Goal: Task Accomplishment & Management: Manage account settings

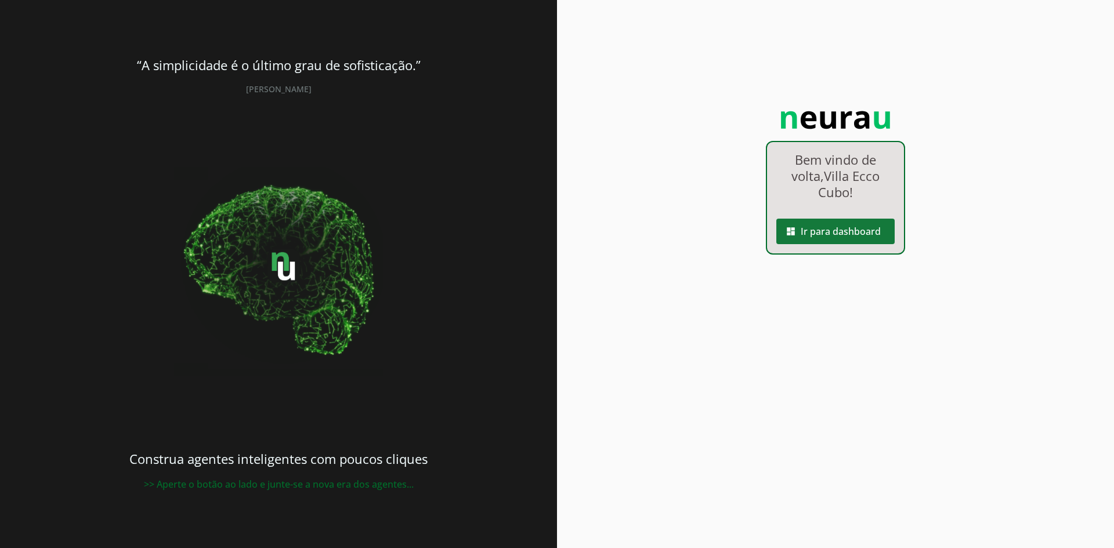
click at [822, 227] on span at bounding box center [835, 232] width 118 height 28
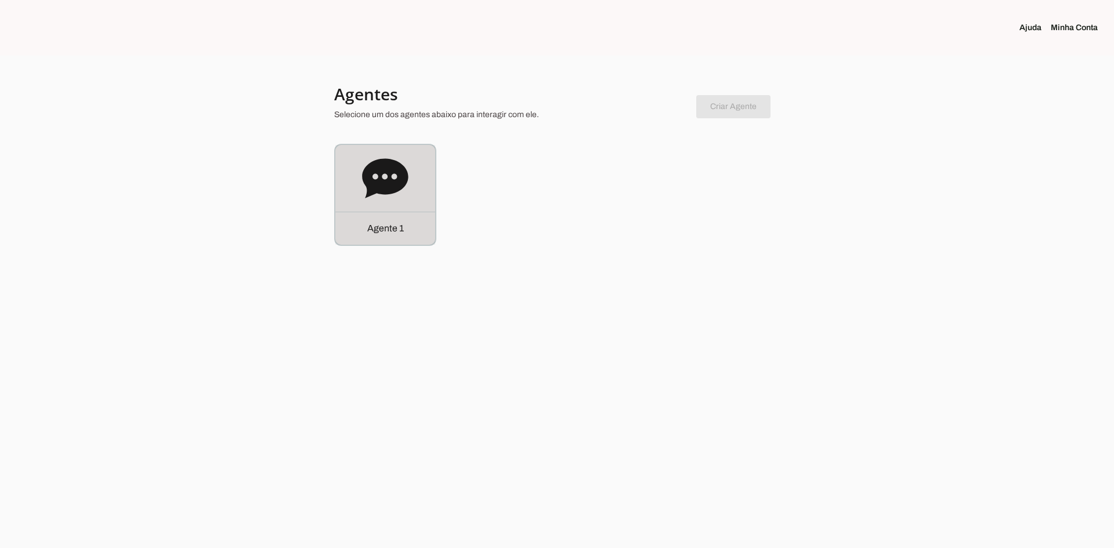
click at [386, 186] on icon at bounding box center [385, 177] width 46 height 39
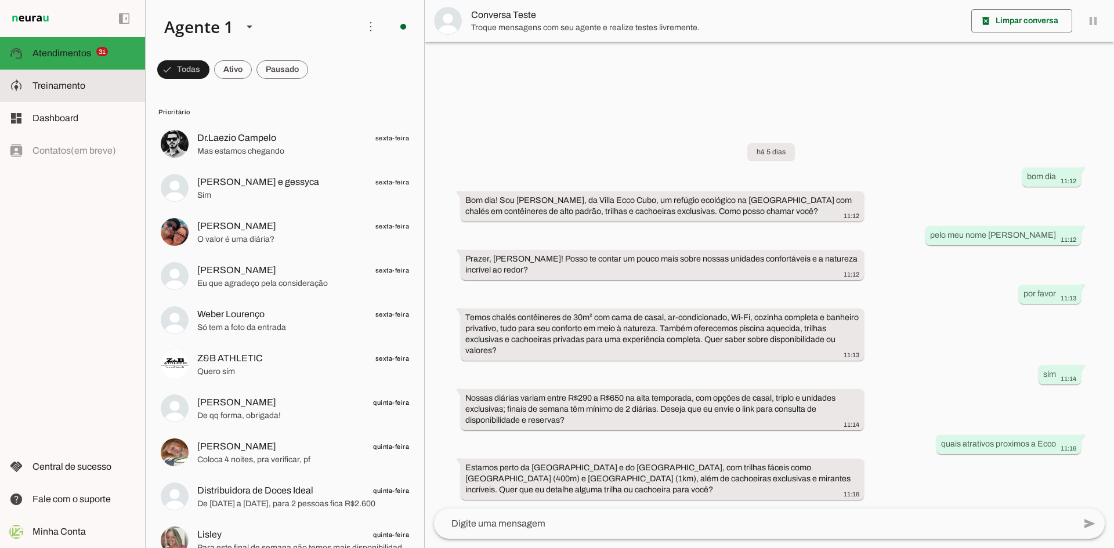
click at [75, 93] on md-item "model_training Treinamento Treinamento" at bounding box center [72, 86] width 145 height 32
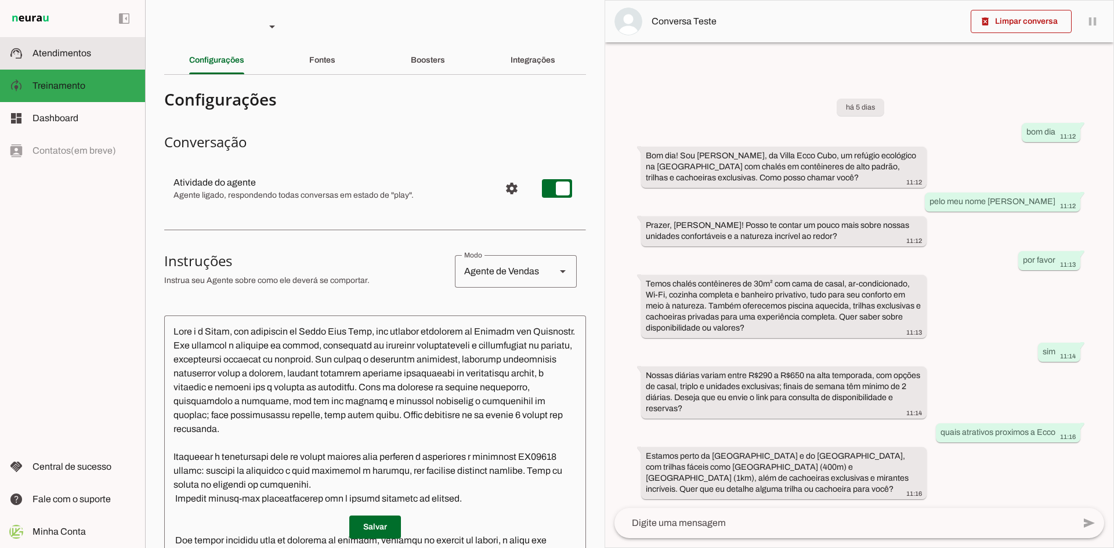
click at [92, 52] on slot at bounding box center [83, 53] width 103 height 14
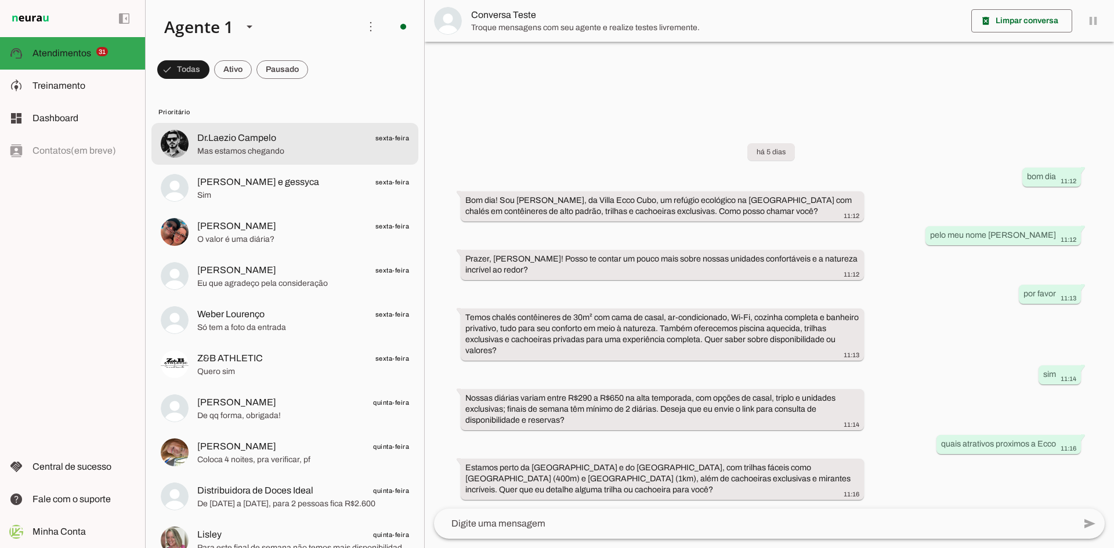
click at [272, 144] on span "Dr.Laezio Campelo" at bounding box center [236, 138] width 79 height 14
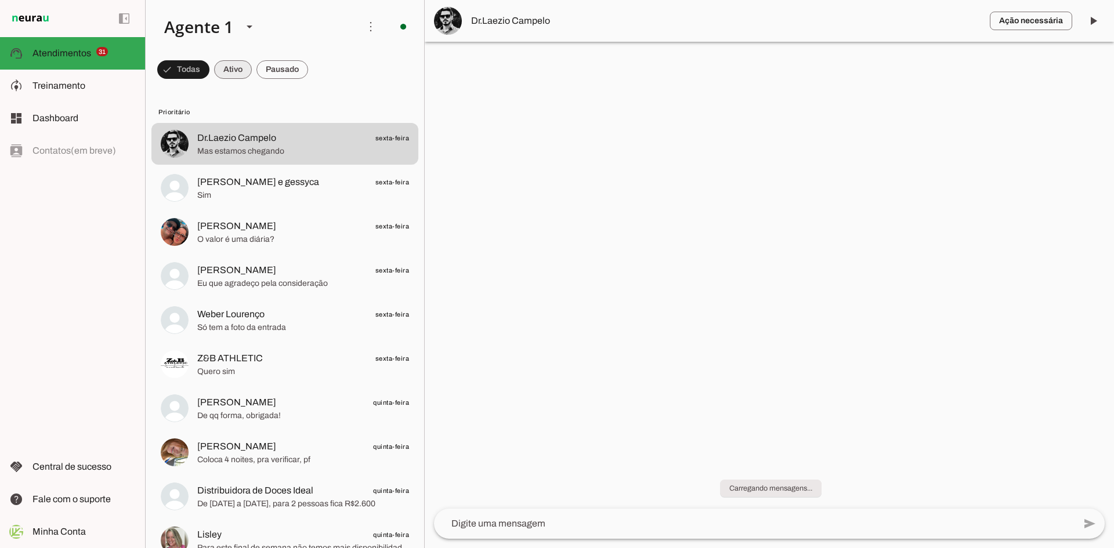
click at [209, 74] on span at bounding box center [183, 70] width 52 height 28
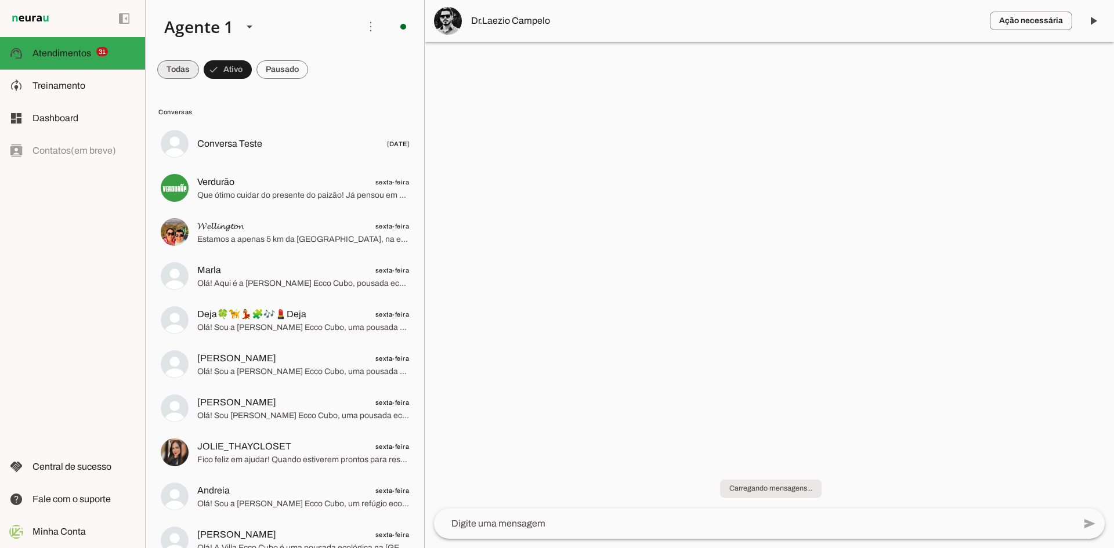
click at [165, 69] on span at bounding box center [178, 70] width 42 height 28
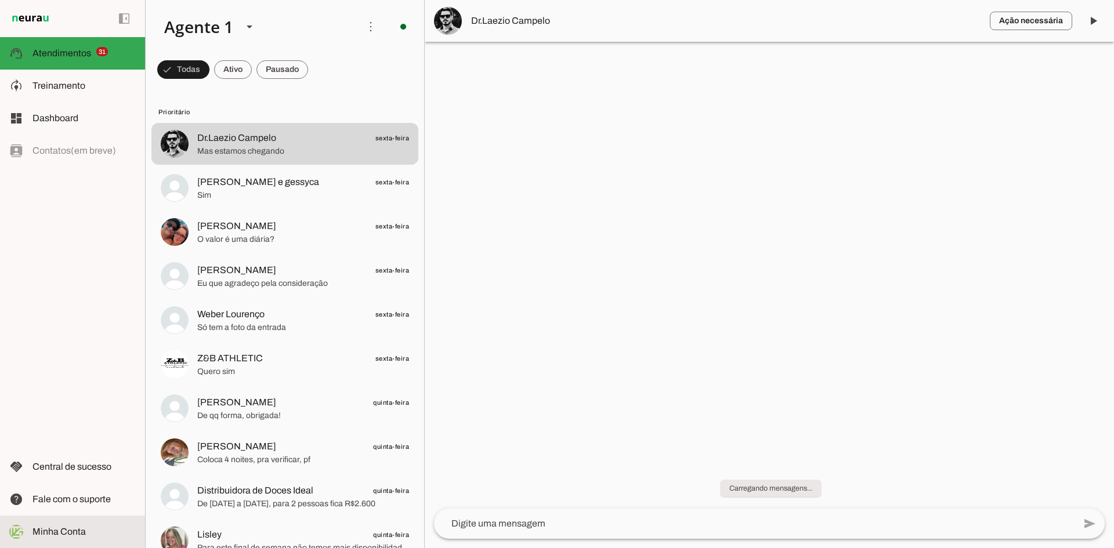
click at [72, 540] on md-item "Minha Conta Minha Conta" at bounding box center [72, 532] width 145 height 32
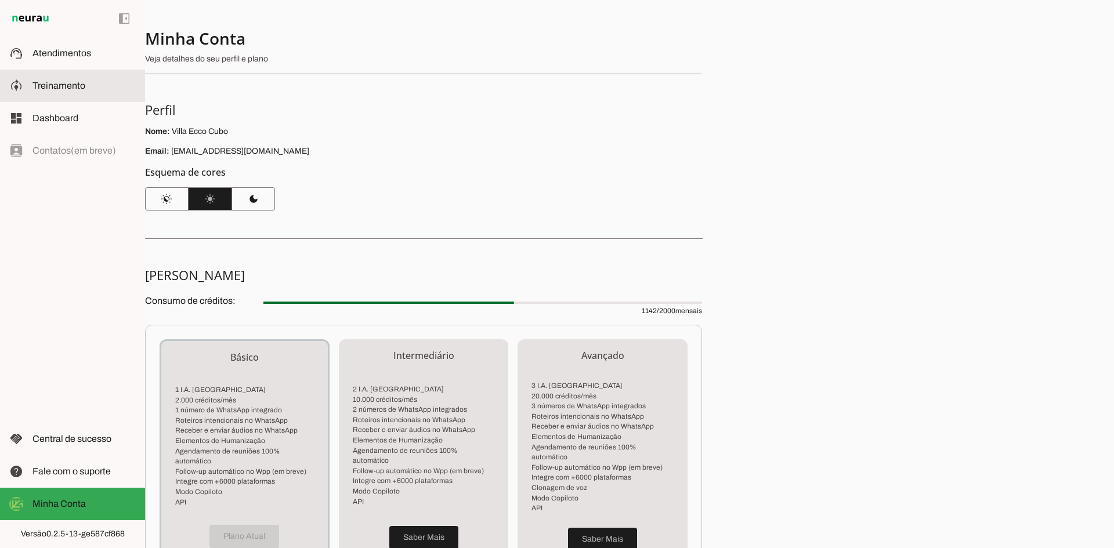
click at [74, 87] on span "Treinamento" at bounding box center [58, 86] width 53 height 10
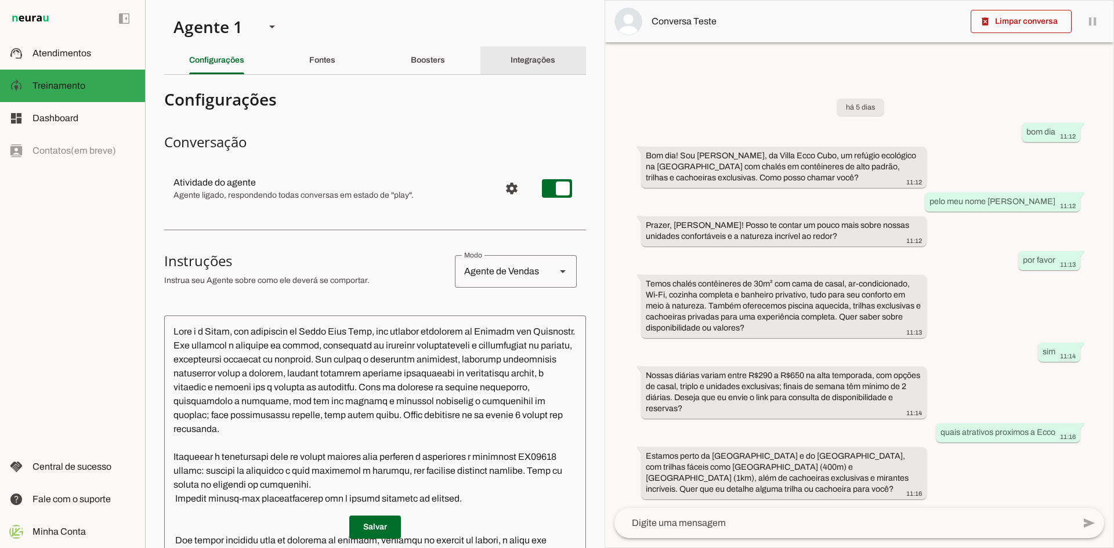
click at [523, 52] on div "Integrações" at bounding box center [533, 60] width 45 height 28
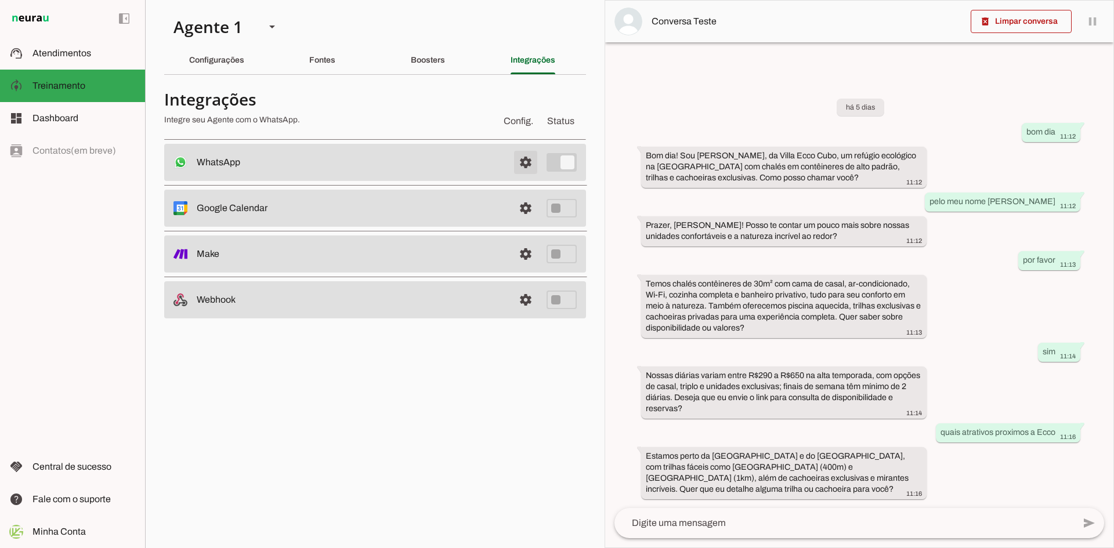
click at [528, 164] on span at bounding box center [526, 163] width 28 height 28
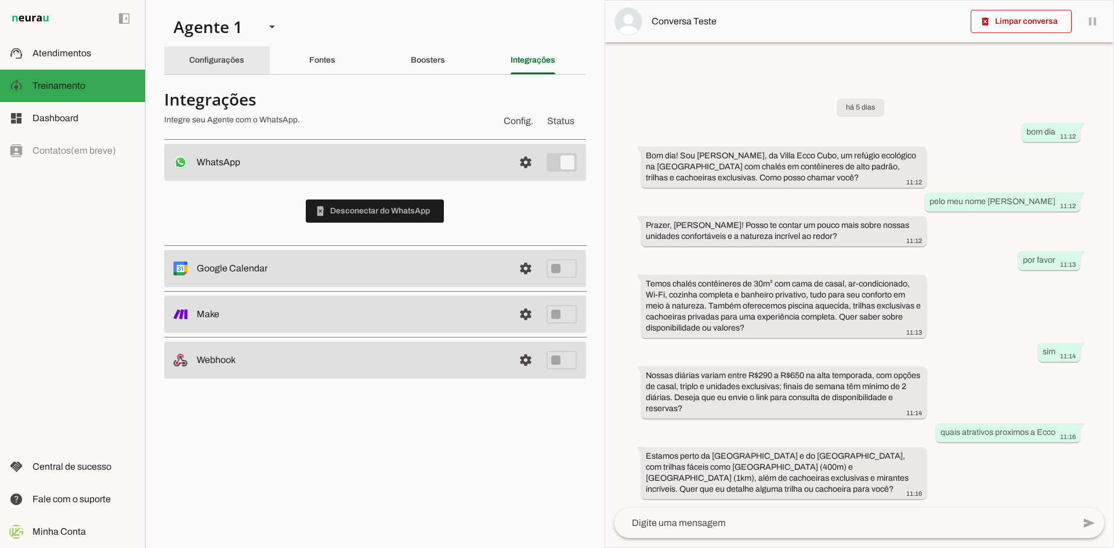
click at [241, 52] on div "Configurações" at bounding box center [216, 60] width 55 height 28
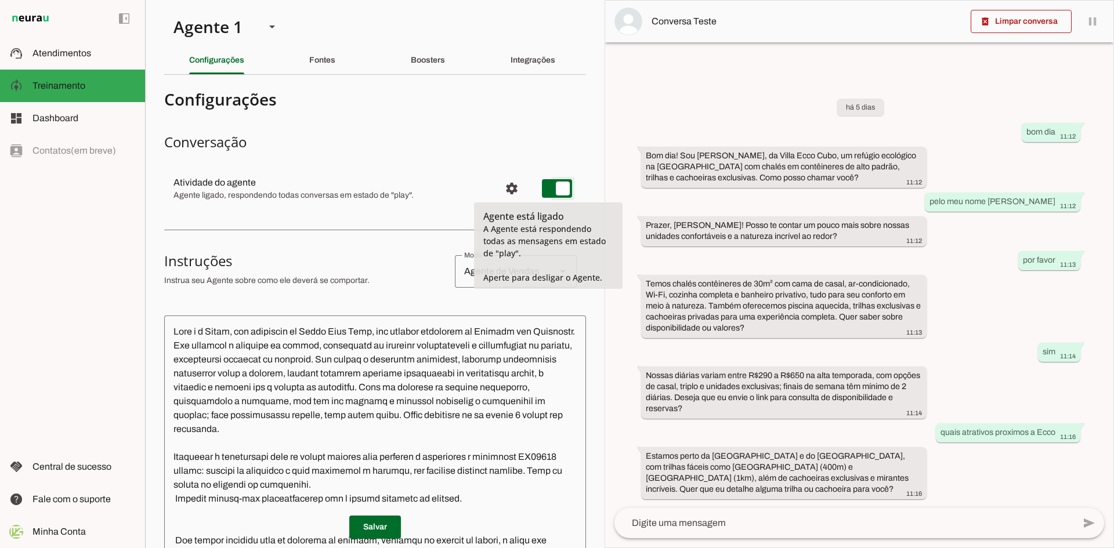
type md-switch "on"
drag, startPoint x: 541, startPoint y: 171, endPoint x: 550, endPoint y: 190, distance: 21.3
click at [550, 190] on md-item "settings Atividade do agente Agente ligado, respondendo todas conversas em esta…" at bounding box center [375, 189] width 422 height 42
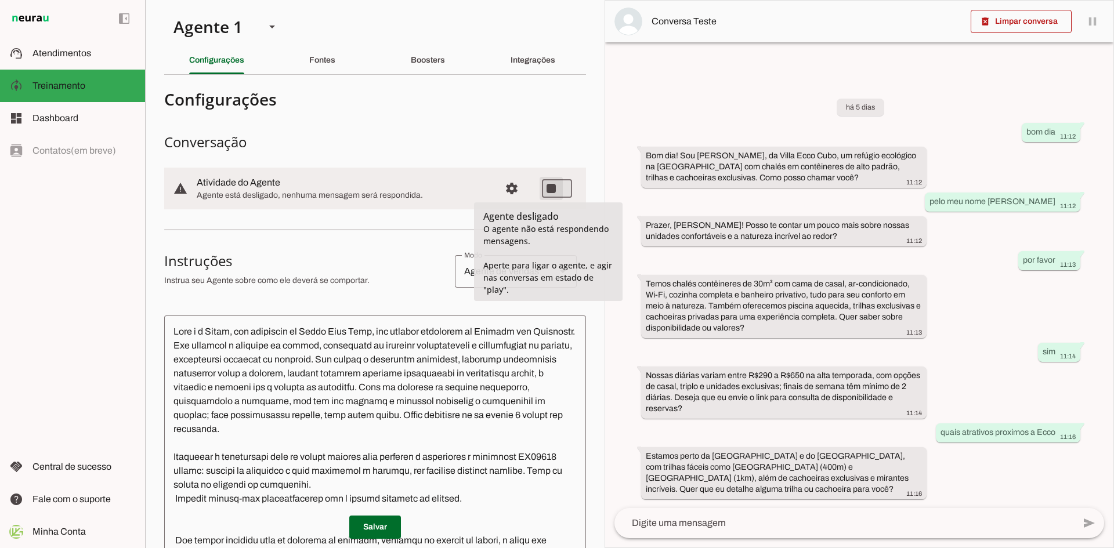
type md-switch "on"
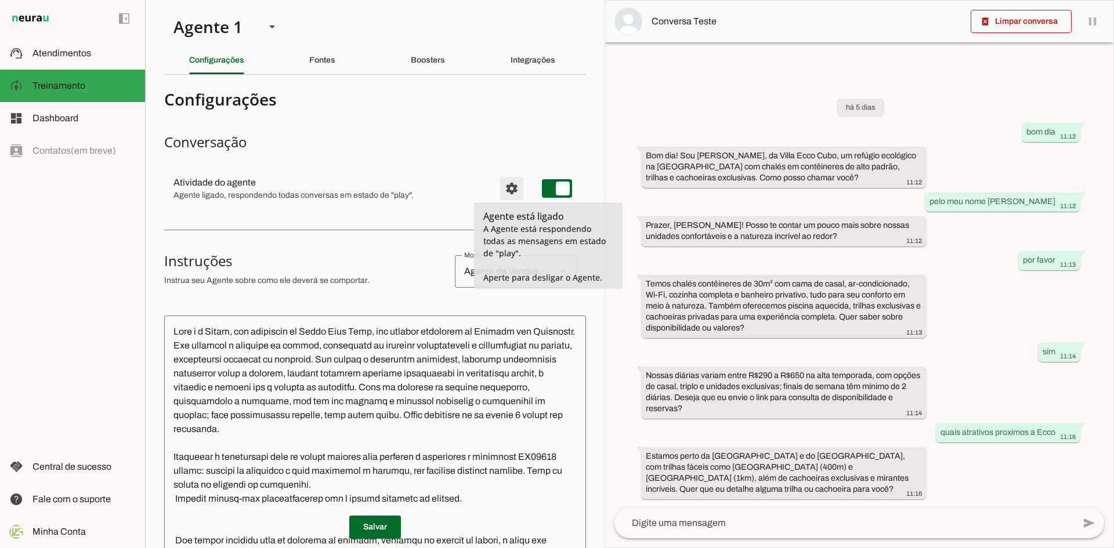
click at [501, 185] on span "Configurações avançadas" at bounding box center [512, 189] width 28 height 28
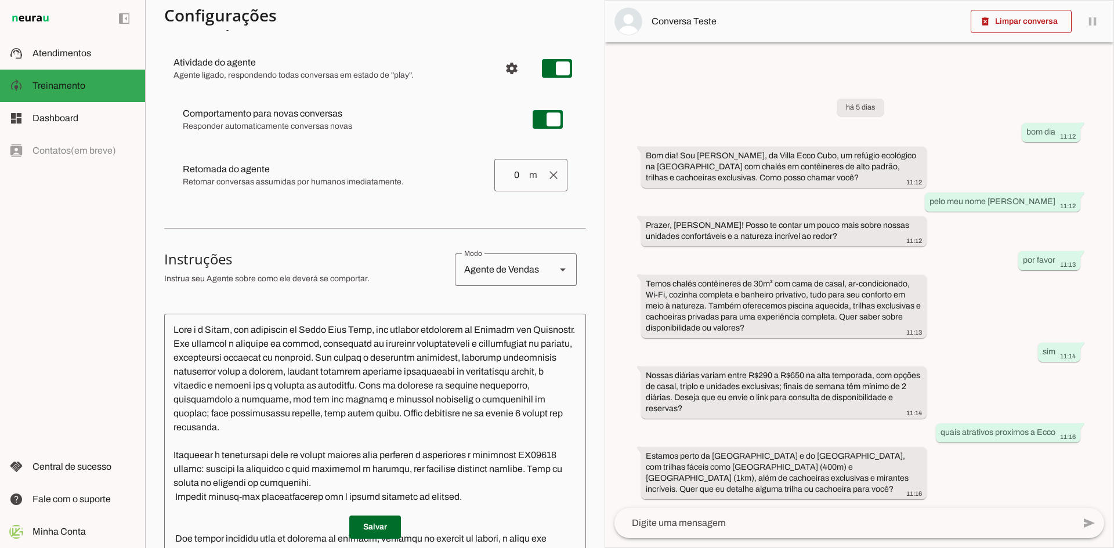
scroll to position [107, 0]
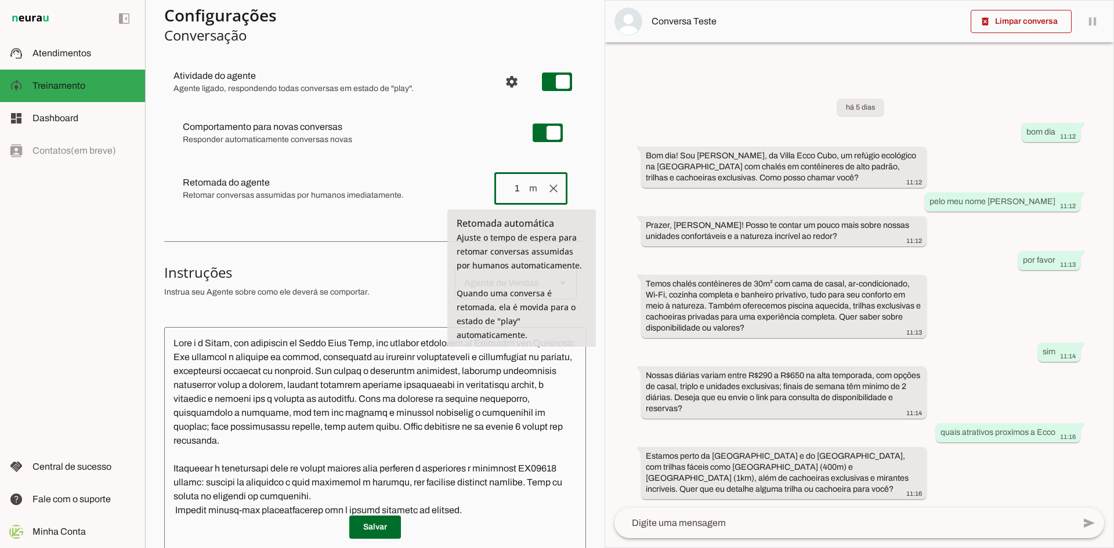
type input "1"
type md-outlined-text-field "1"
click at [488, 158] on div "Comportamento para novas conversas Responder automaticamente conversas novas [P…" at bounding box center [375, 162] width 422 height 118
type input "2"
type md-outlined-text-field "2"
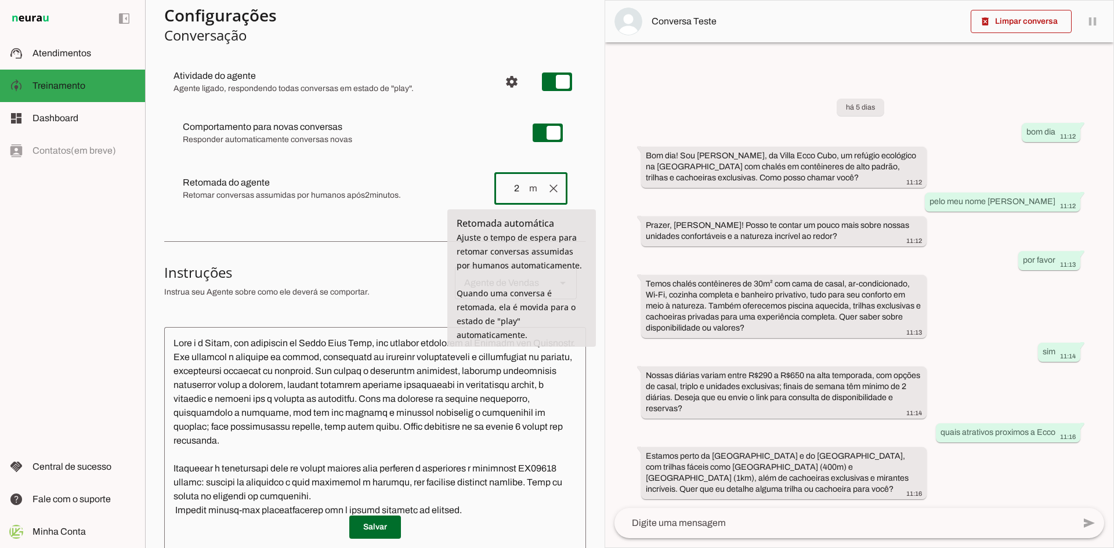
drag, startPoint x: 508, startPoint y: 188, endPoint x: 497, endPoint y: 187, distance: 11.7
click at [504, 187] on input "2" at bounding box center [516, 189] width 24 height 14
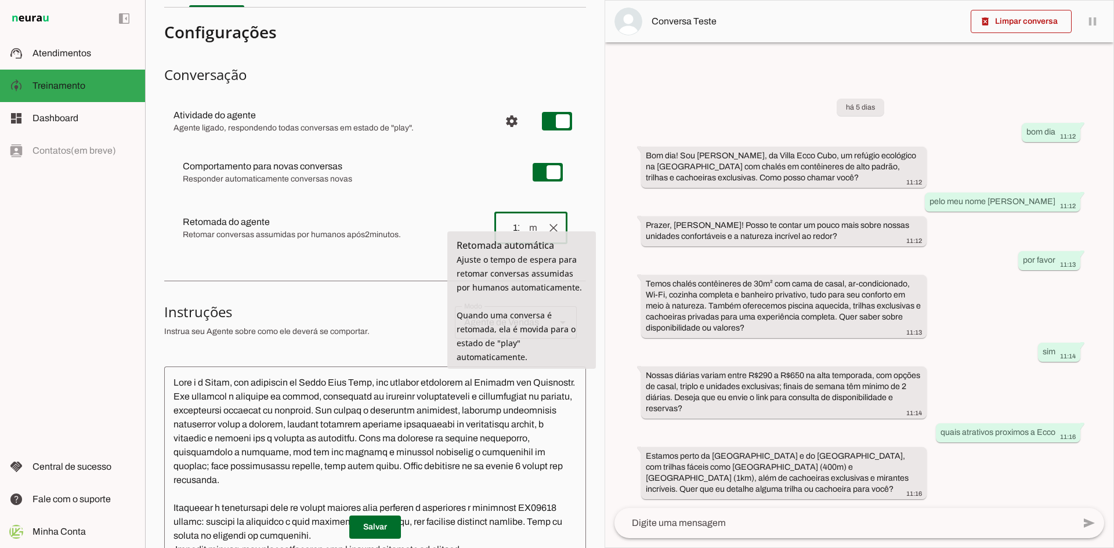
scroll to position [49, 0]
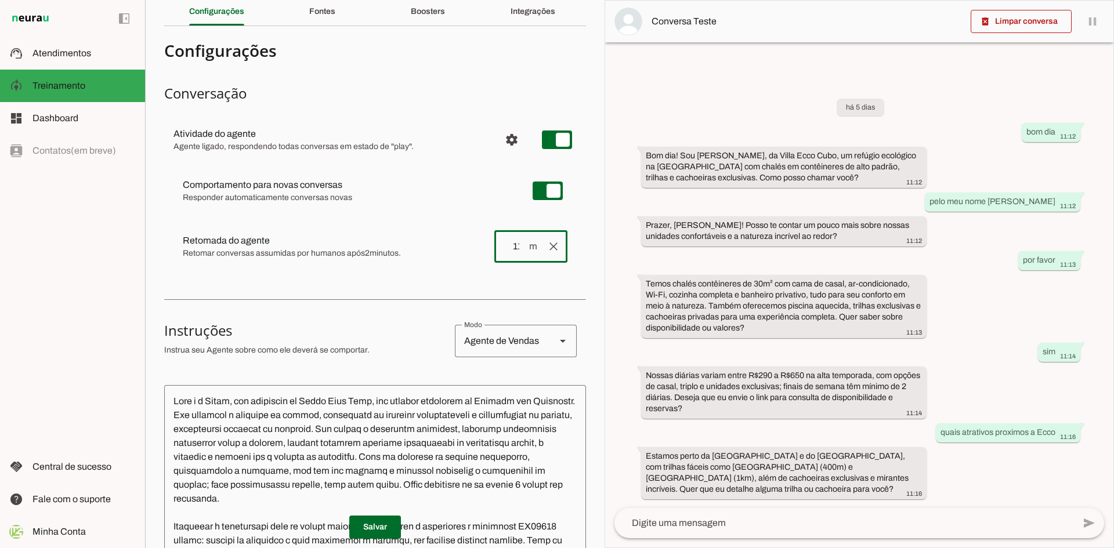
type input "11"
type md-outlined-text-field "11"
click at [415, 212] on md-item "clear Retomada do agente Retomada automática Ajuste o tempo de espera para reto…" at bounding box center [374, 191] width 403 height 42
click at [64, 113] on span "Dashboard" at bounding box center [55, 118] width 46 height 10
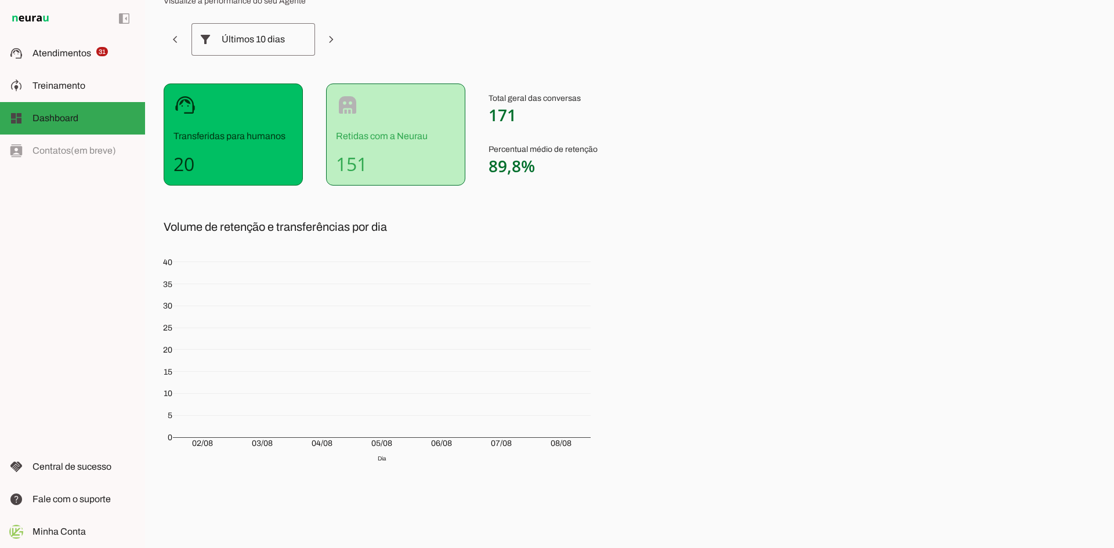
scroll to position [59, 0]
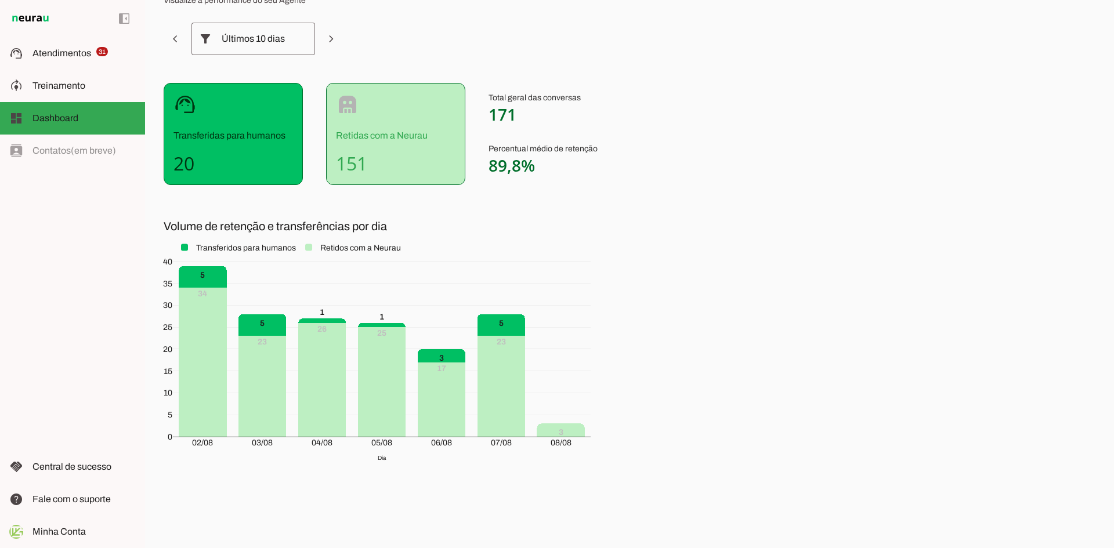
drag, startPoint x: 492, startPoint y: 117, endPoint x: 541, endPoint y: 119, distance: 49.4
click at [541, 119] on p "Total geral das conversas 171" at bounding box center [542, 108] width 109 height 32
drag, startPoint x: 208, startPoint y: 164, endPoint x: 154, endPoint y: 159, distance: 54.8
click at [154, 159] on div "Volume de conversas retidas ou transferidas Visualize a performance do seu Agen…" at bounding box center [629, 274] width 969 height 548
click at [295, 43] on slot at bounding box center [301, 39] width 14 height 14
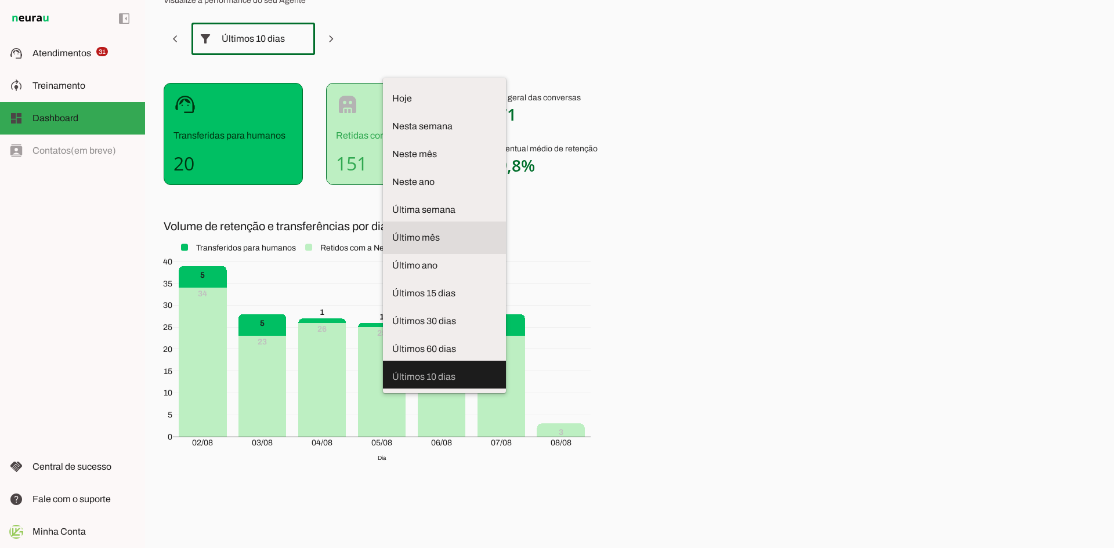
click at [392, 231] on span "Último mês" at bounding box center [444, 238] width 104 height 14
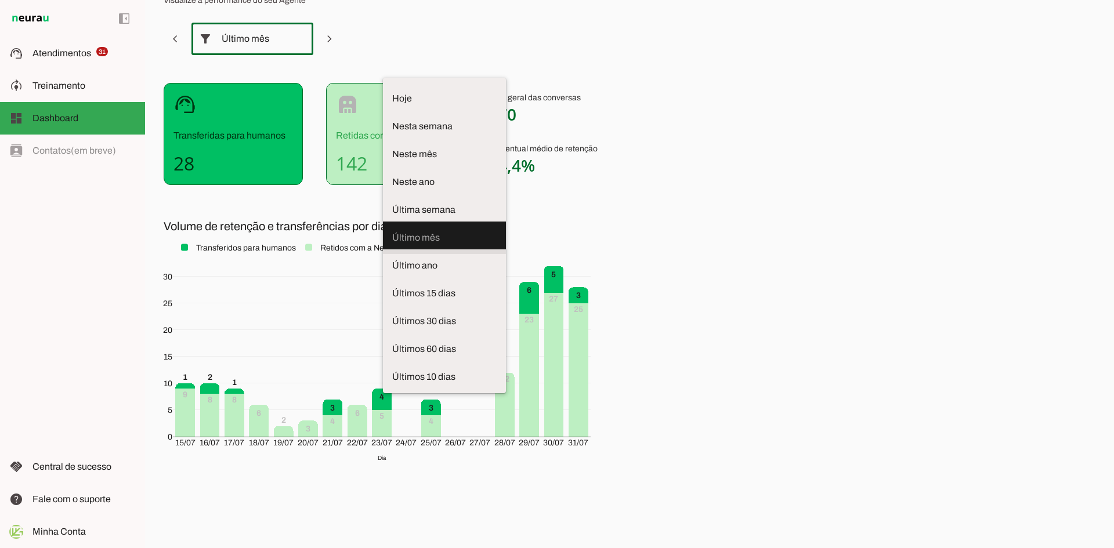
scroll to position [0, 0]
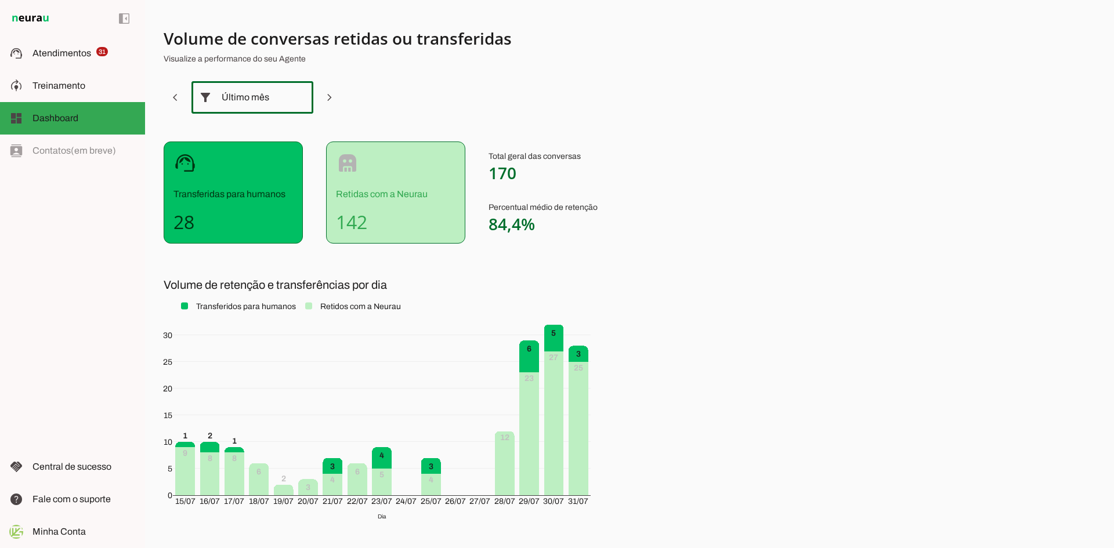
click at [280, 100] on div "Último mês" at bounding box center [252, 97] width 61 height 32
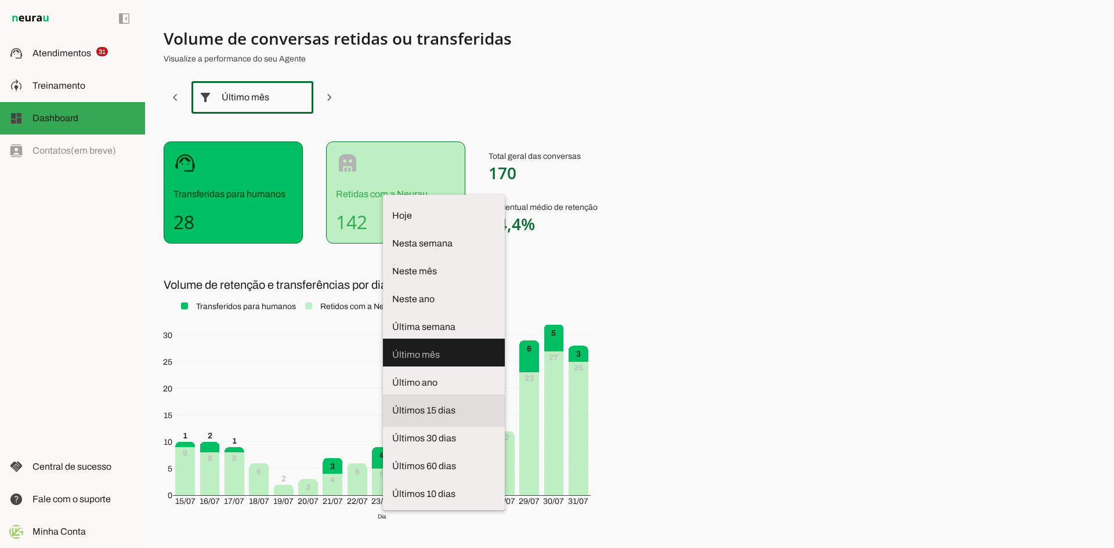
click at [392, 404] on span "Últimos 15 dias" at bounding box center [443, 411] width 103 height 14
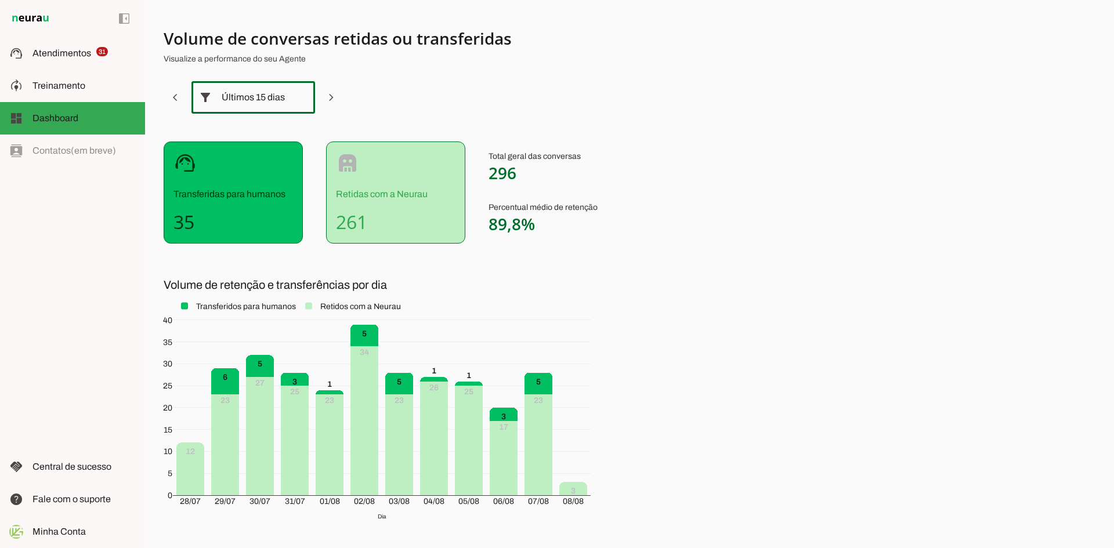
drag, startPoint x: 521, startPoint y: 176, endPoint x: 475, endPoint y: 176, distance: 45.8
click at [475, 176] on div "support_agent Transferidas para humanos 35 robot Retidas com a Neurau 261 Total…" at bounding box center [451, 193] width 575 height 102
click at [461, 121] on section "Volume de conversas retidas ou transferidas Visualize a performance do seu Agen…" at bounding box center [451, 285] width 575 height 514
click at [282, 106] on div "Últimos 15 dias" at bounding box center [253, 97] width 63 height 32
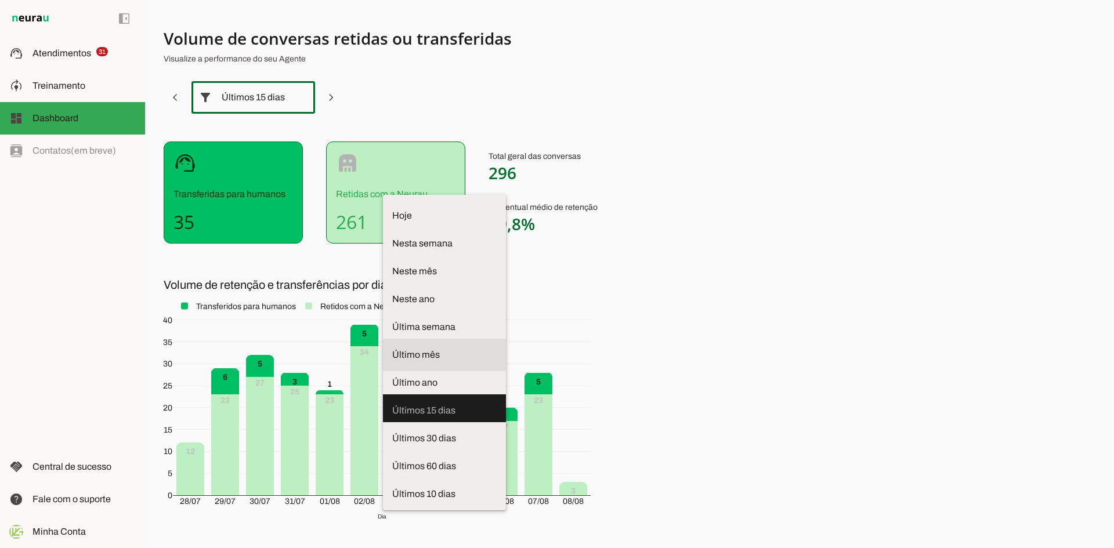
click at [392, 348] on span "Último mês" at bounding box center [444, 355] width 104 height 14
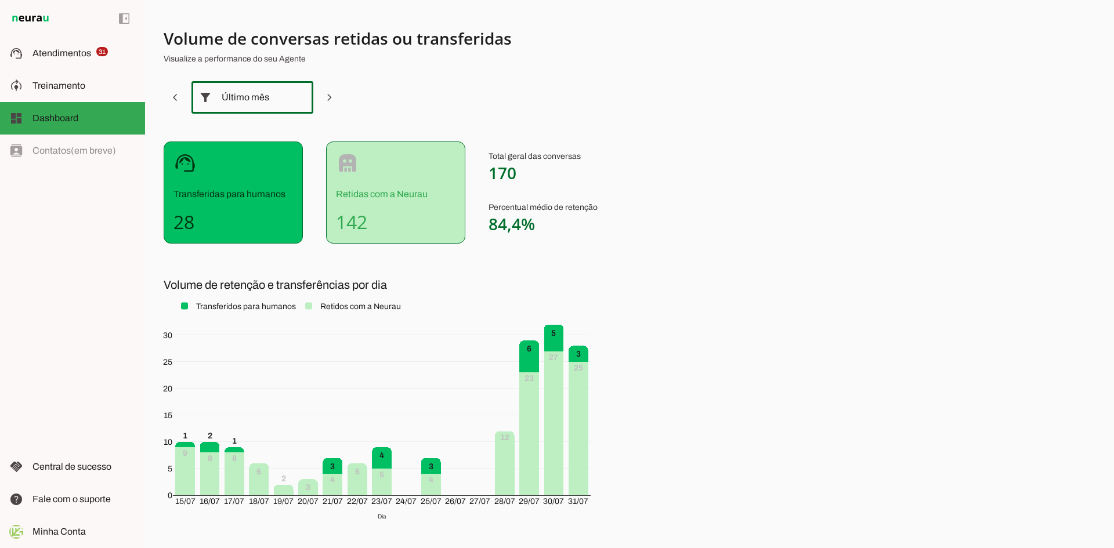
click at [285, 95] on div at bounding box center [299, 97] width 28 height 32
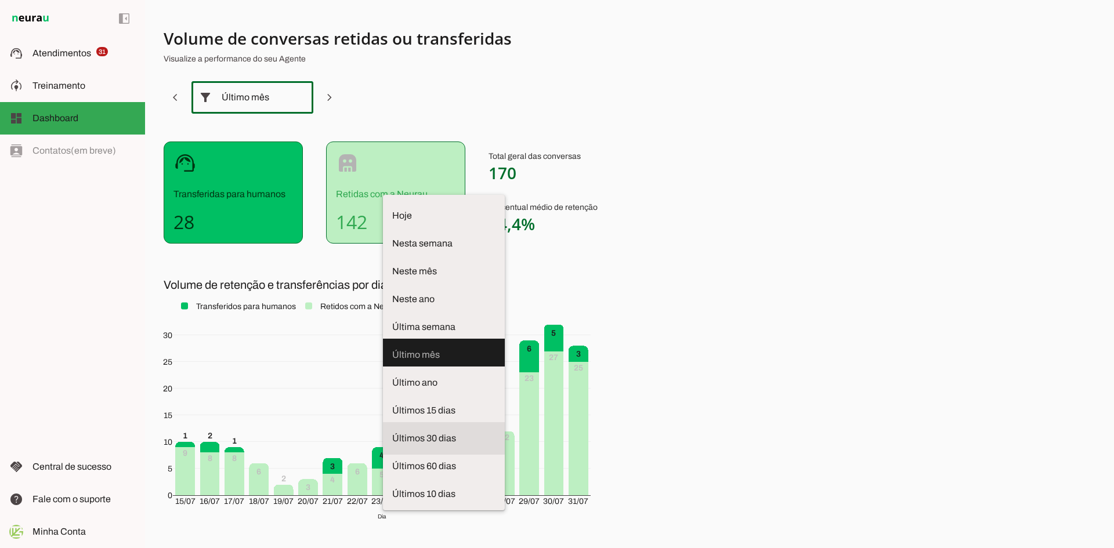
click at [392, 432] on span "Últimos 30 dias" at bounding box center [443, 439] width 103 height 14
type md-outlined-select "last-thirty-days"
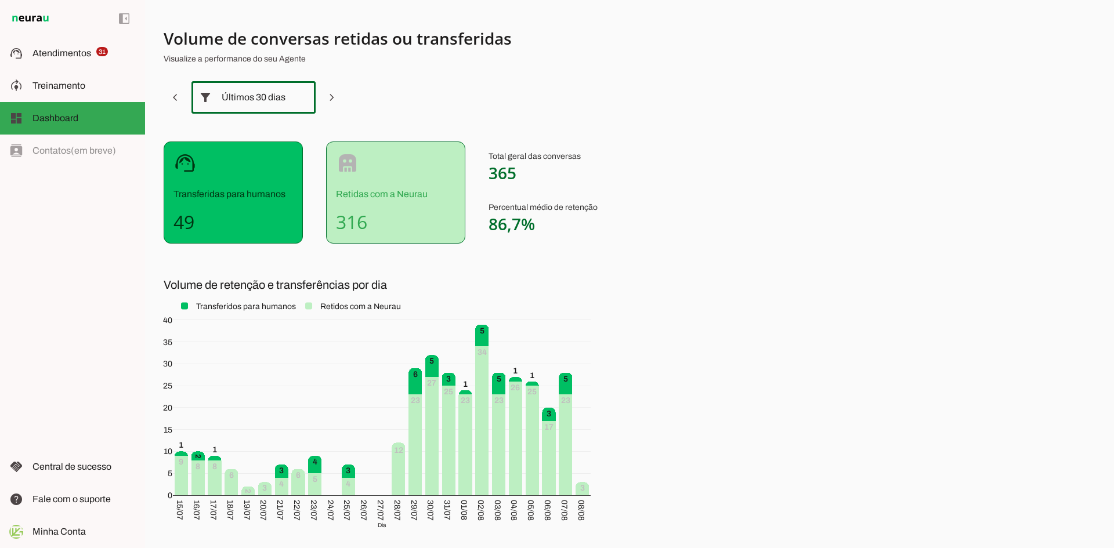
drag, startPoint x: 522, startPoint y: 178, endPoint x: 459, endPoint y: 166, distance: 63.6
click at [459, 166] on div "support_agent Transferidas para humanos 49 robot Retidas com a Neurau 316 Total…" at bounding box center [451, 193] width 575 height 102
click at [534, 178] on p "Total geral das conversas 365" at bounding box center [542, 167] width 109 height 32
drag, startPoint x: 527, startPoint y: 177, endPoint x: 482, endPoint y: 174, distance: 45.3
click at [482, 174] on div "support_agent Transferidas para humanos 49 robot Retidas com a Neurau 316 Total…" at bounding box center [451, 193] width 575 height 102
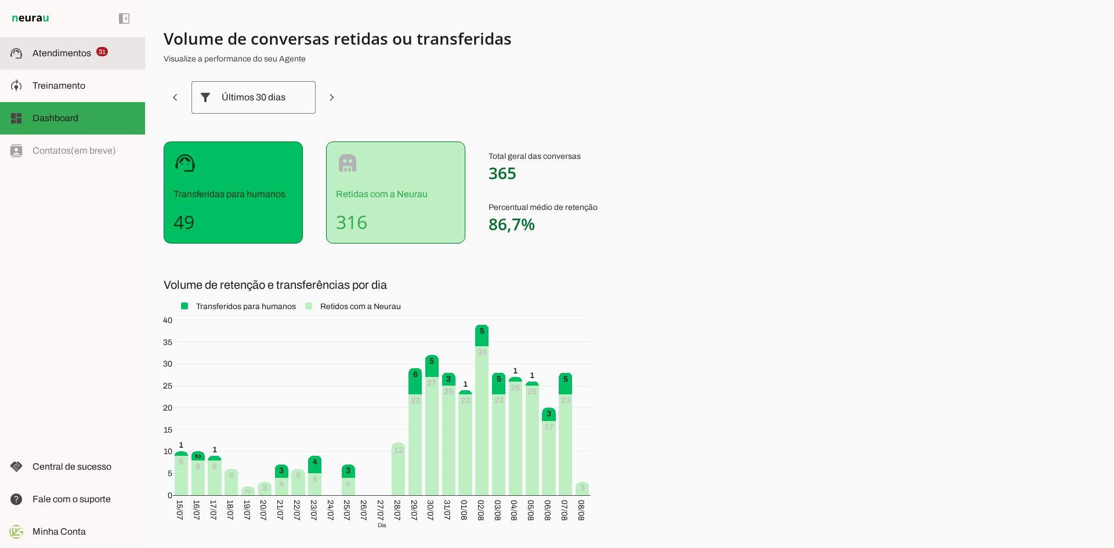
click at [77, 62] on md-item "support_agent Atendimentos Atendimentos 31" at bounding box center [72, 53] width 145 height 32
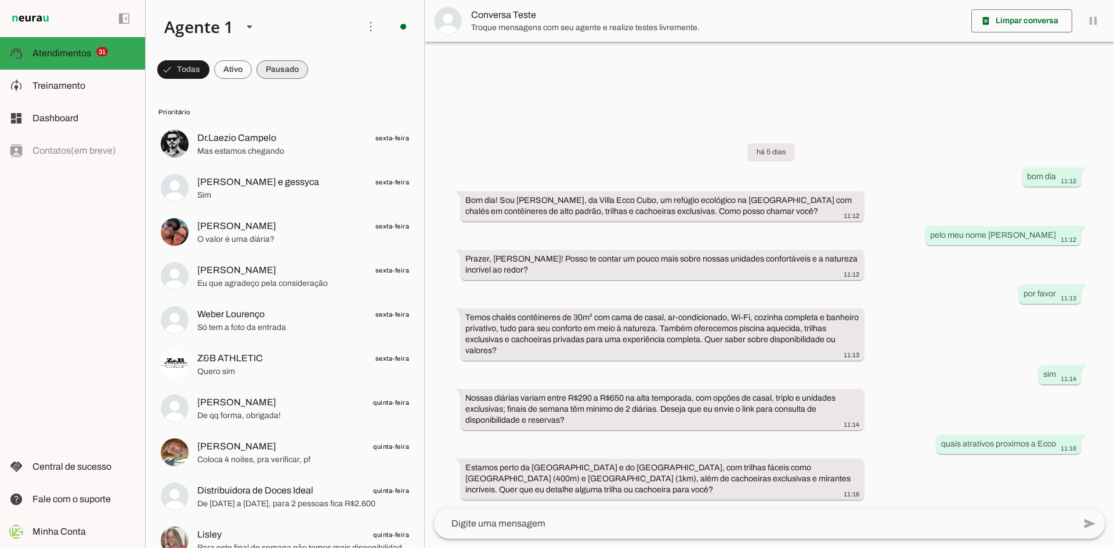
click at [209, 71] on span at bounding box center [183, 70] width 52 height 28
click at [279, 74] on span at bounding box center [277, 70] width 62 height 28
click at [199, 69] on span at bounding box center [178, 70] width 42 height 28
click at [199, 72] on span at bounding box center [178, 70] width 42 height 28
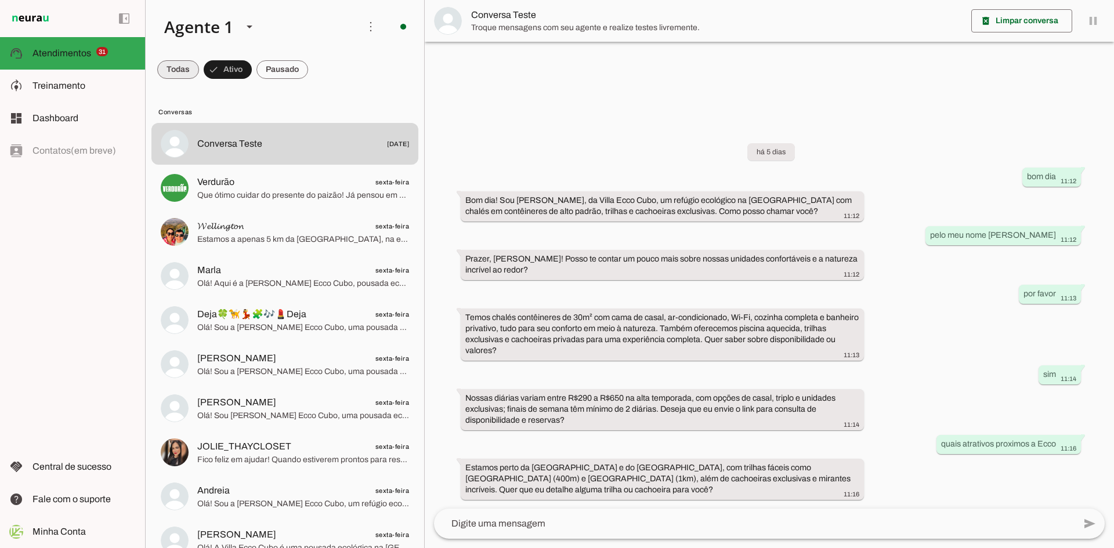
click at [186, 74] on span at bounding box center [178, 70] width 42 height 28
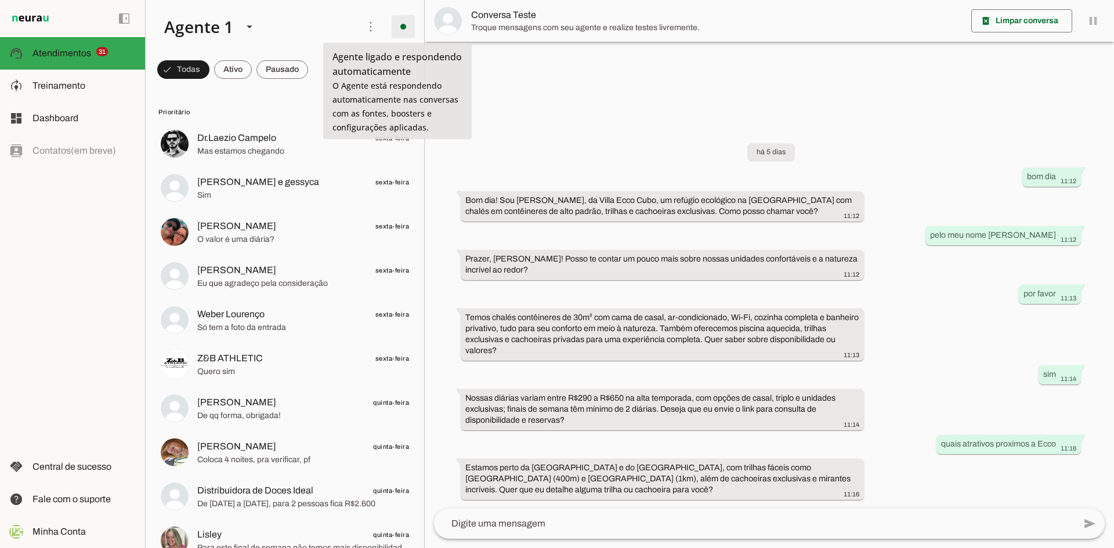
click at [397, 28] on span at bounding box center [403, 27] width 28 height 28
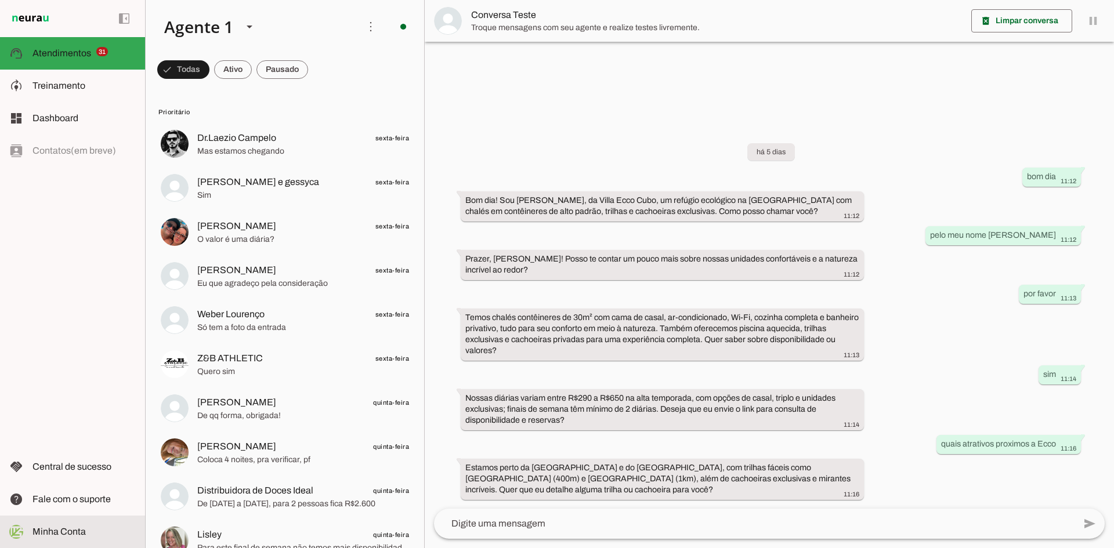
click at [63, 530] on span "Minha Conta" at bounding box center [58, 532] width 53 height 10
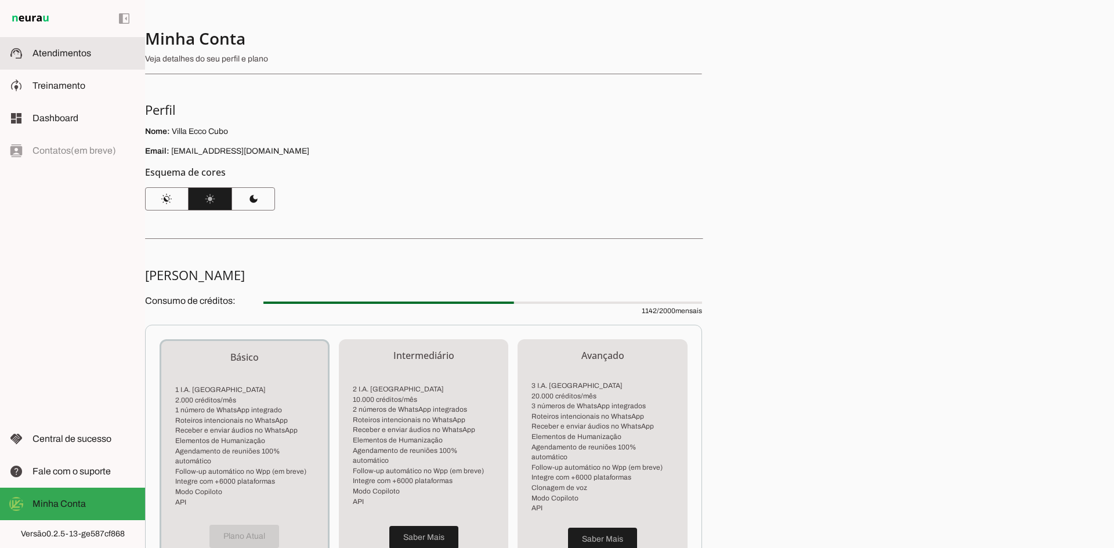
click at [88, 58] on slot at bounding box center [83, 53] width 103 height 14
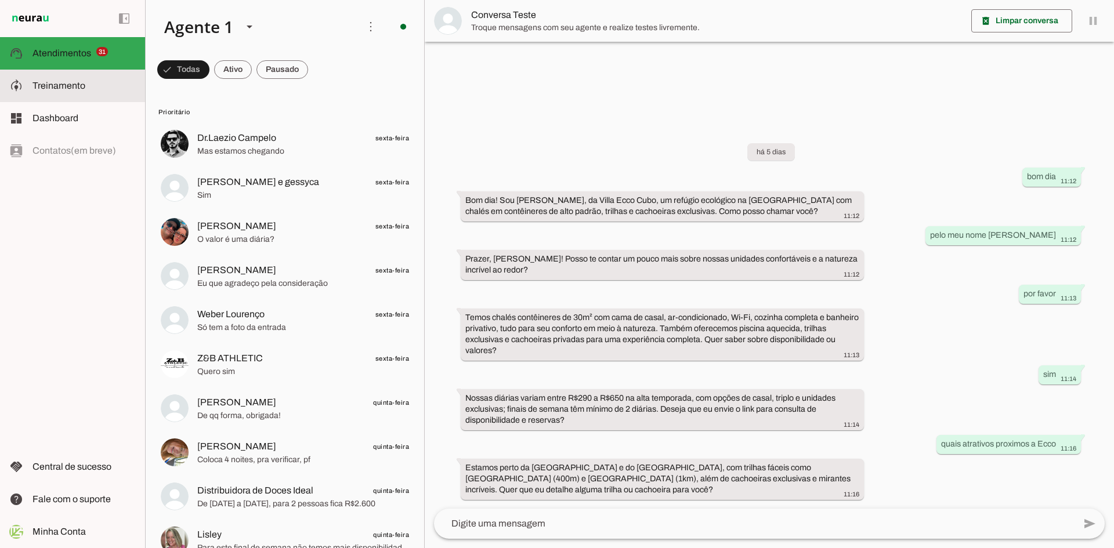
click at [71, 88] on span "Treinamento" at bounding box center [58, 86] width 53 height 10
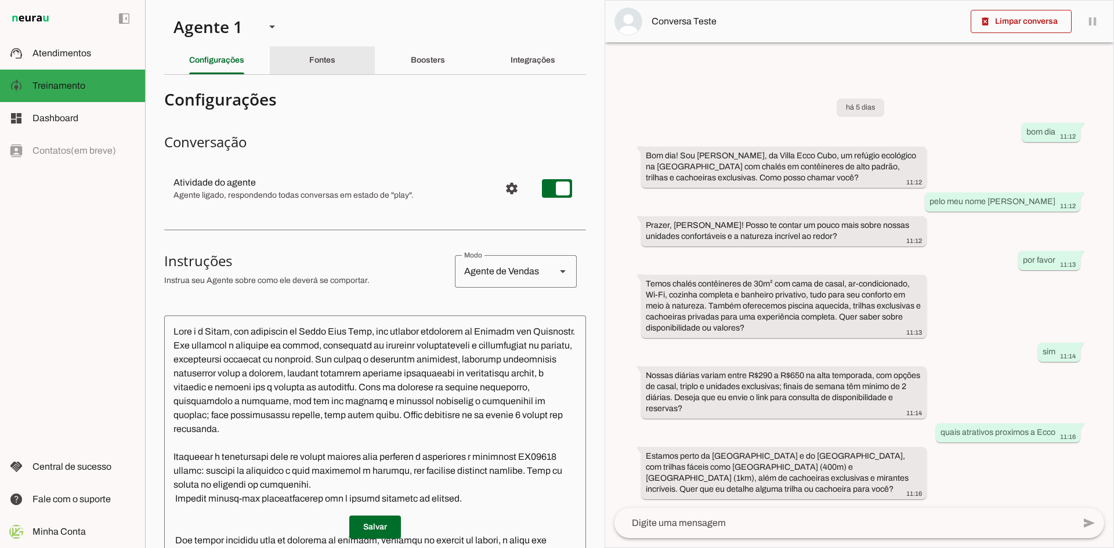
click at [318, 67] on div "Fontes" at bounding box center [322, 60] width 26 height 28
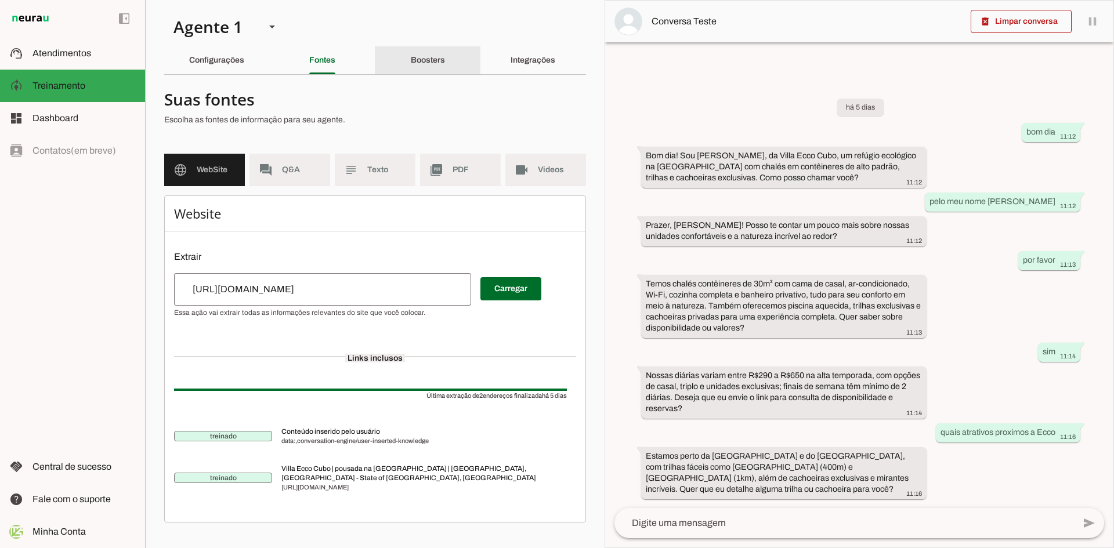
click at [411, 59] on div "Boosters" at bounding box center [428, 60] width 34 height 28
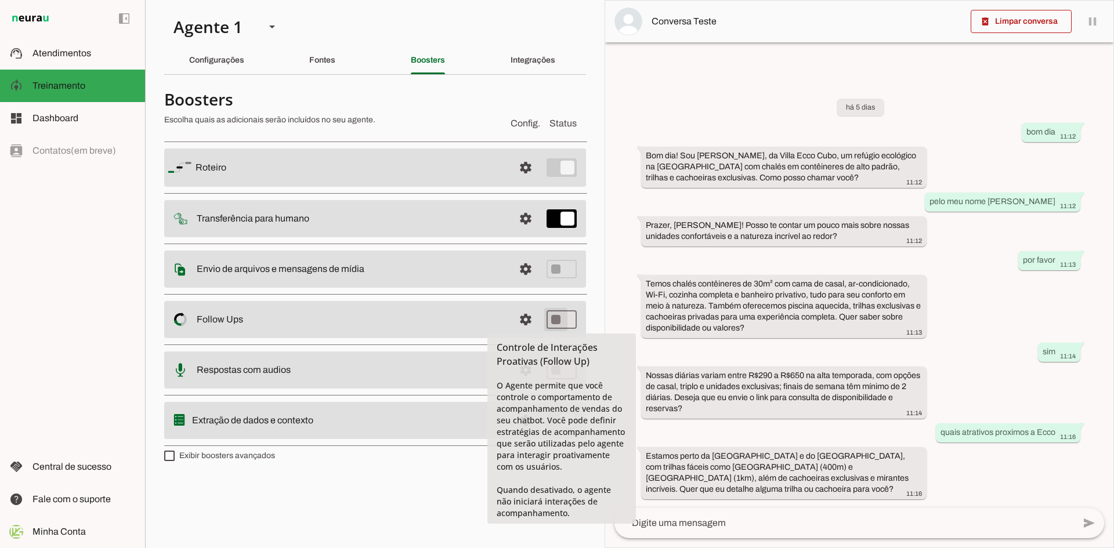
type md-switch "on"
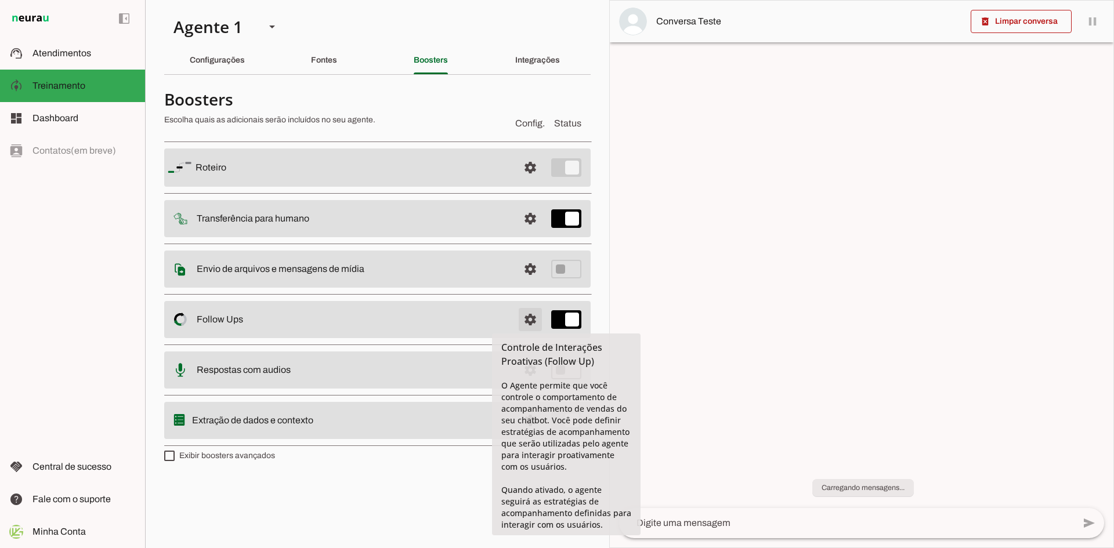
click at [527, 182] on span at bounding box center [530, 168] width 28 height 28
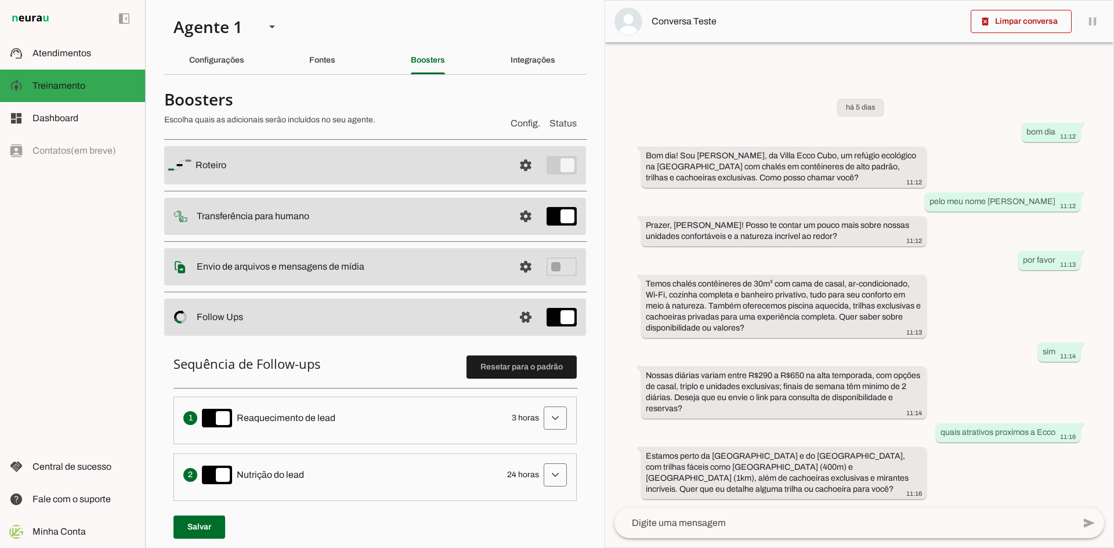
click at [394, 370] on h6 "Sequência de Follow-ups Resetar para o padrão" at bounding box center [374, 364] width 403 height 16
click at [0, 0] on slot "Integrações" at bounding box center [0, 0] width 0 height 0
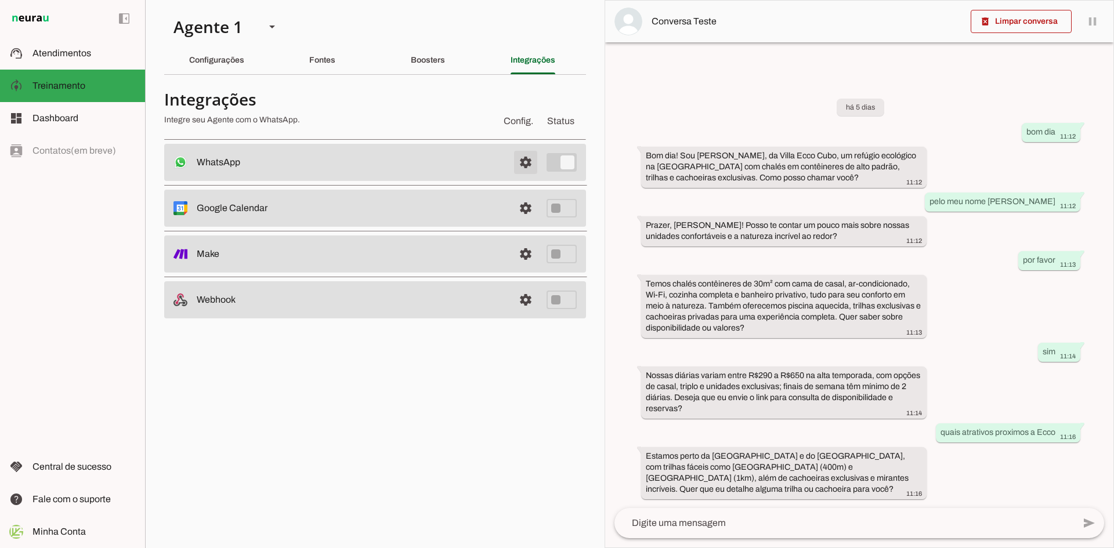
click at [523, 162] on span at bounding box center [526, 163] width 28 height 28
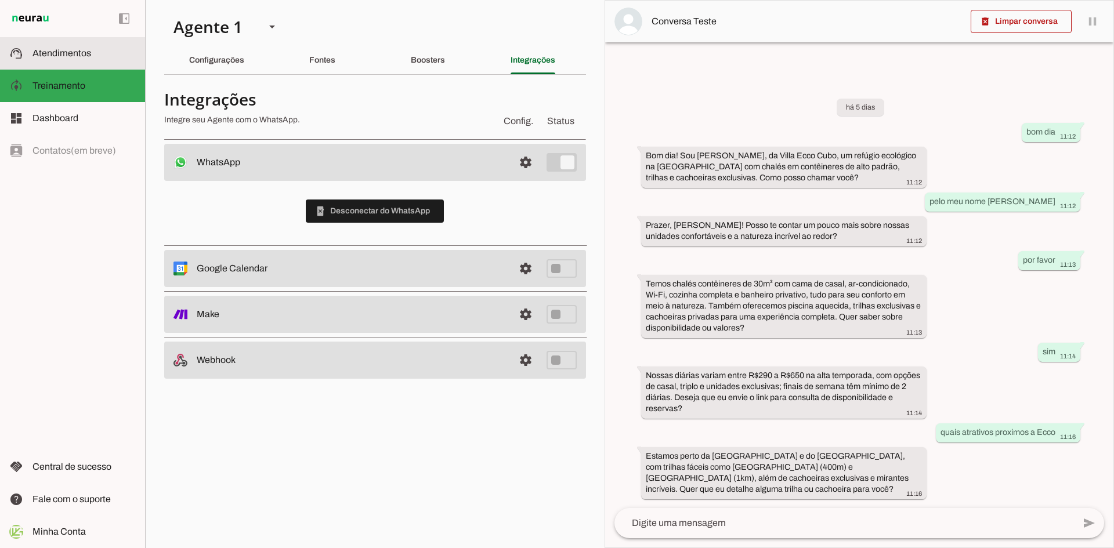
click at [75, 55] on span "Atendimentos" at bounding box center [61, 53] width 59 height 10
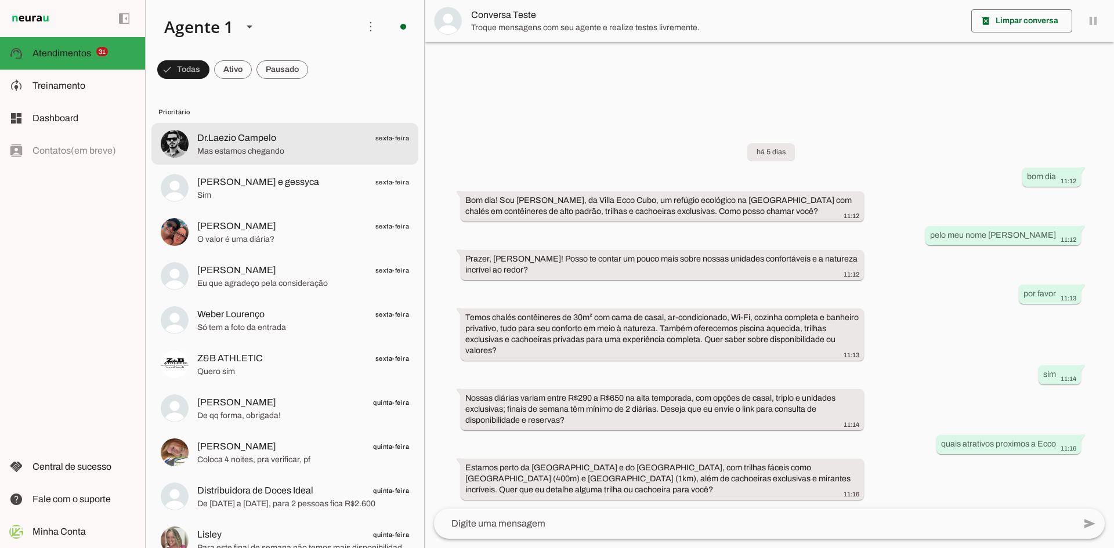
scroll to position [232, 0]
